Goal: Use online tool/utility: Use online tool/utility

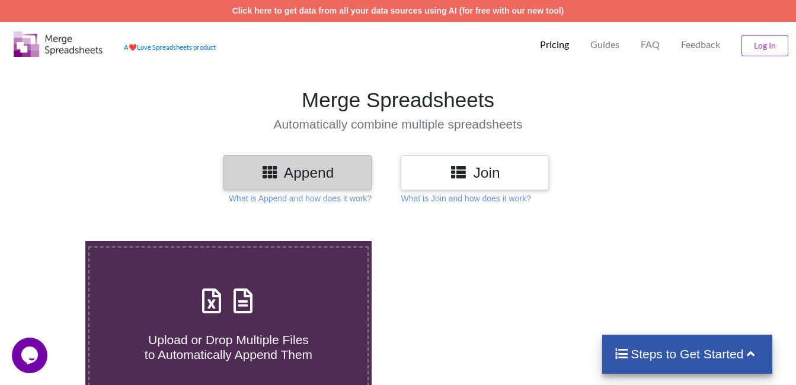
drag, startPoint x: 0, startPoint y: 0, endPoint x: 281, endPoint y: 277, distance: 394.4
click at [281, 277] on label "Upload or Drop Multiple Files to Automatically Append Them" at bounding box center [228, 323] width 281 height 152
click at [53, 241] on input "Upload or Drop Multiple Files to Automatically Append Them" at bounding box center [53, 241] width 0 height 0
type input "C:\fakepath\Transporter Portal (26).csv"
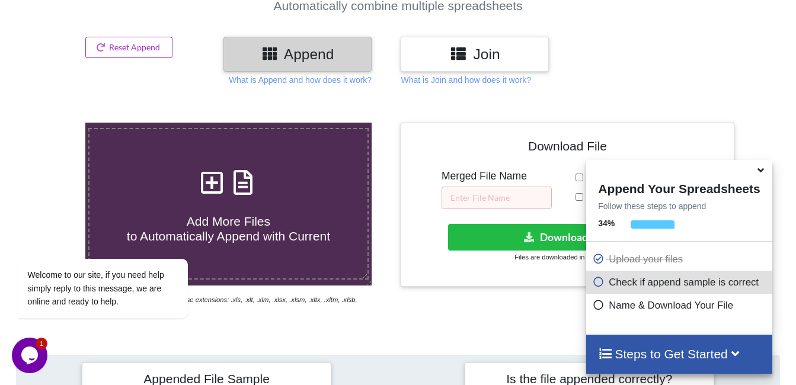
scroll to position [113, 0]
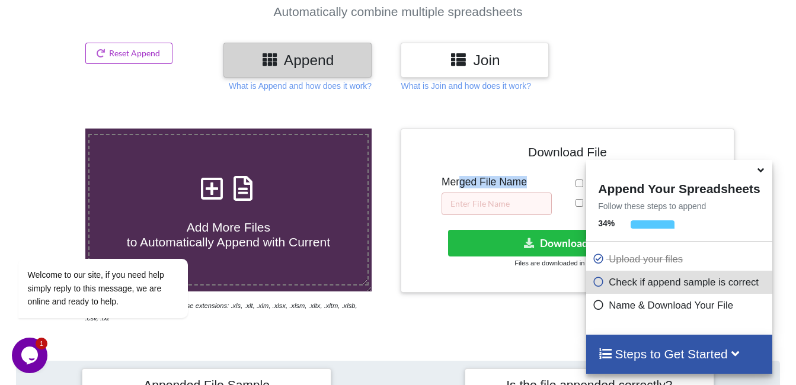
click at [462, 188] on div "Merged File Name" at bounding box center [497, 195] width 110 height 39
drag, startPoint x: 462, startPoint y: 188, endPoint x: 468, endPoint y: 196, distance: 9.3
click at [468, 196] on input "text" at bounding box center [497, 204] width 110 height 23
drag, startPoint x: 468, startPoint y: 196, endPoint x: 500, endPoint y: 203, distance: 32.2
click at [500, 203] on input "text" at bounding box center [497, 204] width 110 height 23
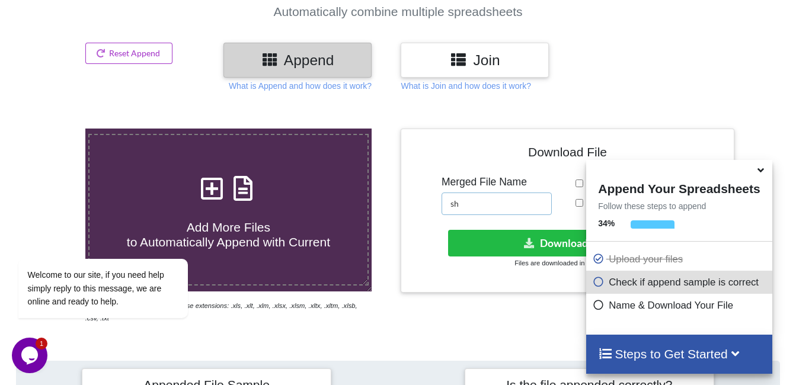
type input "s"
click at [531, 203] on input "SHANBTI SHREE COMPANY ILL" at bounding box center [497, 204] width 110 height 23
type input "SHANBTI SHREE COMPANY BILL"
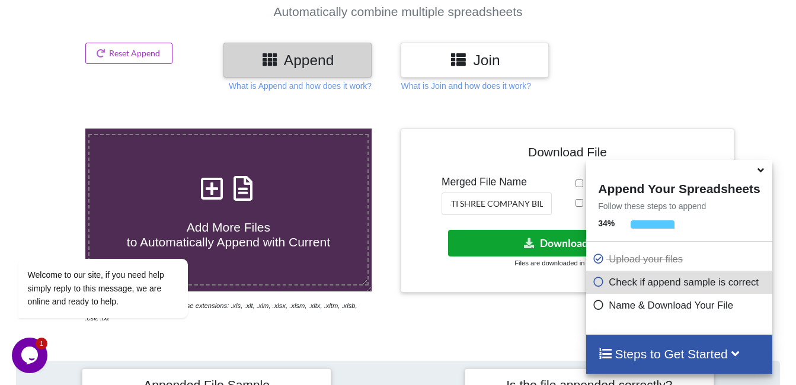
scroll to position [0, 0]
click at [547, 238] on button "Download File" at bounding box center [566, 243] width 236 height 27
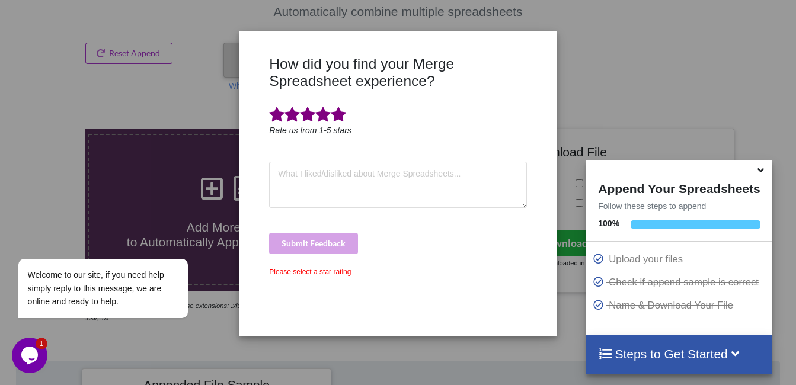
click at [336, 111] on span at bounding box center [338, 115] width 15 height 17
